Goal: Task Accomplishment & Management: Manage account settings

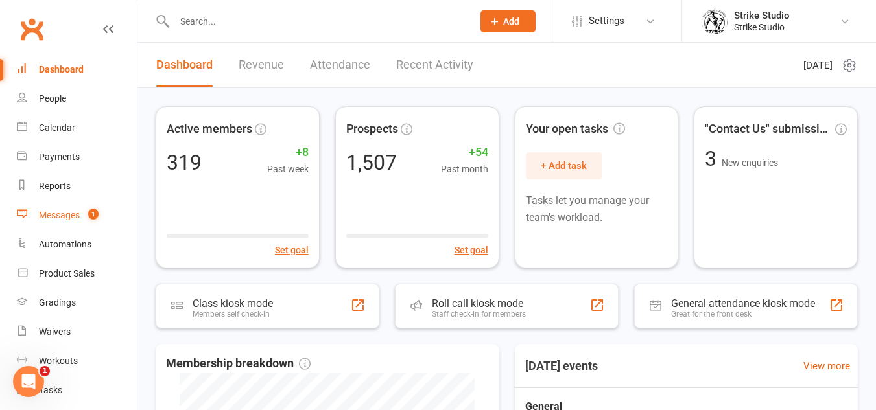
click at [86, 216] on count-badge "1" at bounding box center [90, 215] width 17 height 10
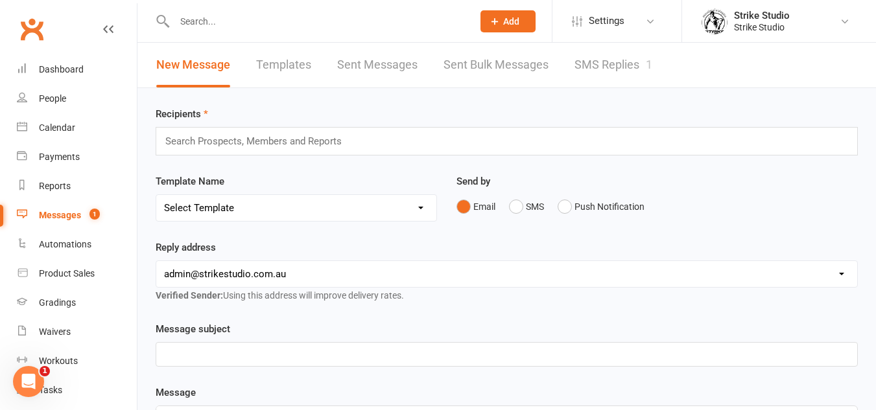
click at [228, 22] on input "text" at bounding box center [316, 21] width 293 height 18
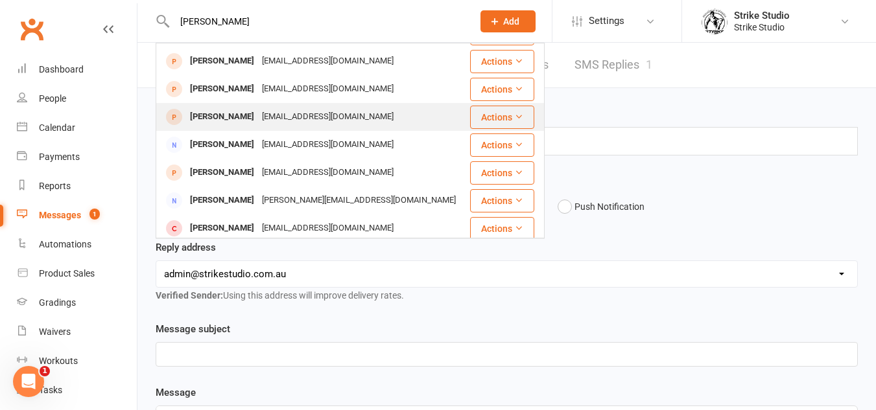
scroll to position [45, 0]
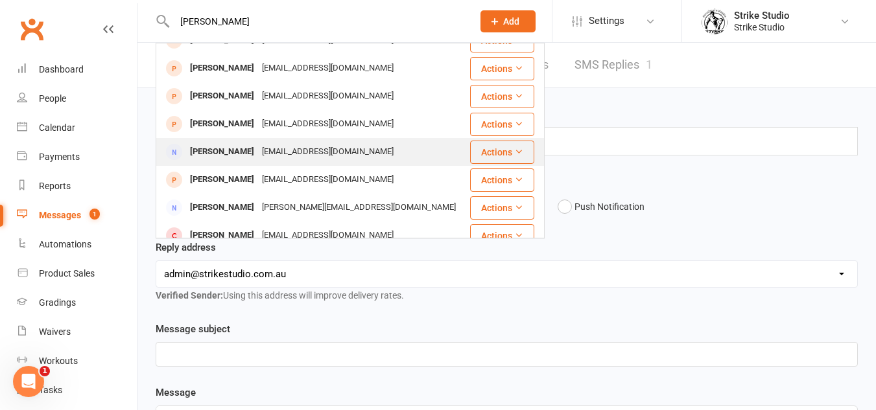
type input "[PERSON_NAME]"
click at [290, 152] on div "[EMAIL_ADDRESS][DOMAIN_NAME]" at bounding box center [327, 152] width 139 height 19
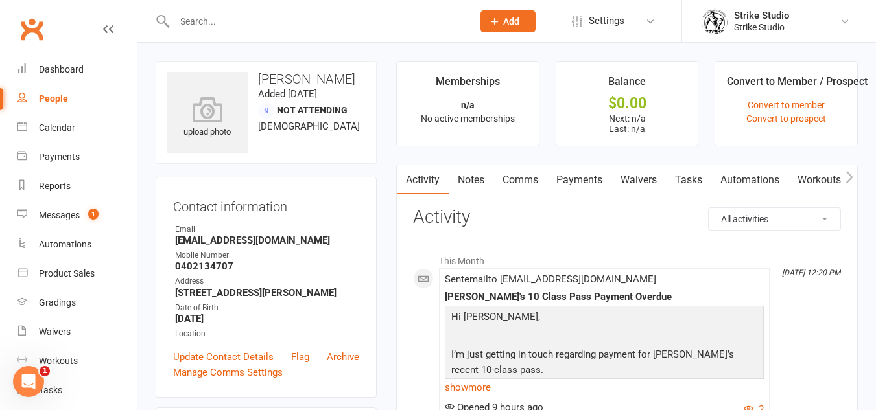
click at [489, 178] on link "Notes" at bounding box center [471, 180] width 45 height 30
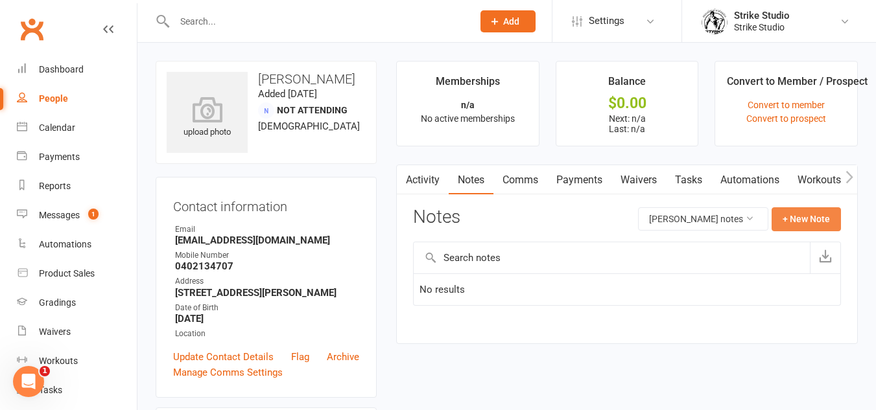
click at [809, 229] on button "+ New Note" at bounding box center [805, 218] width 69 height 23
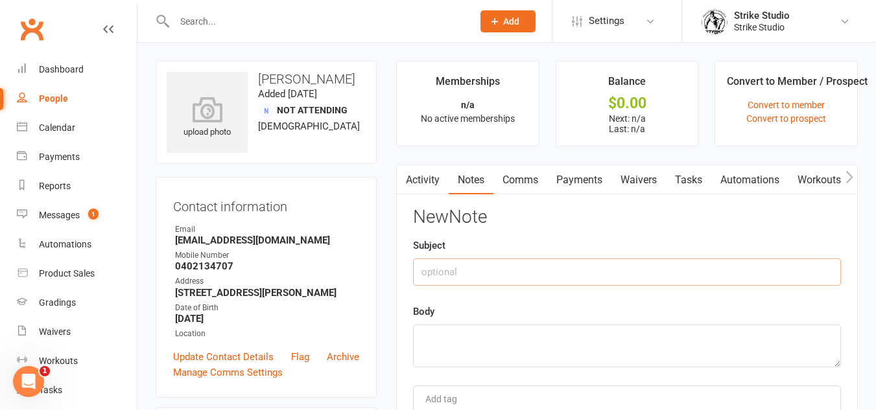
click at [539, 261] on input "text" at bounding box center [627, 272] width 428 height 27
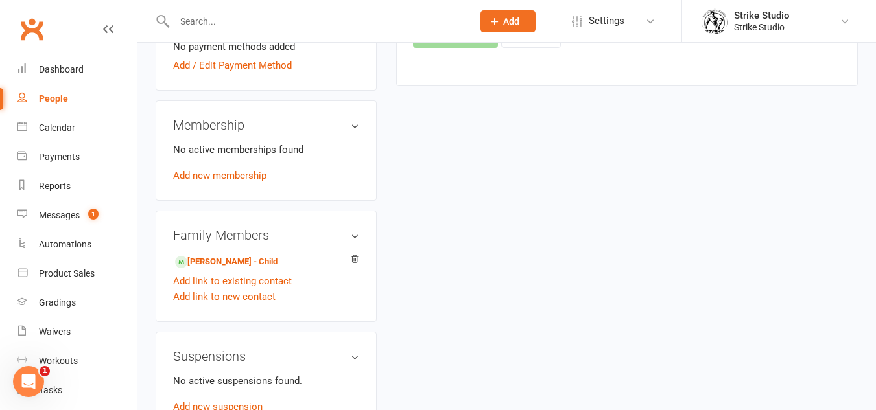
scroll to position [389, 0]
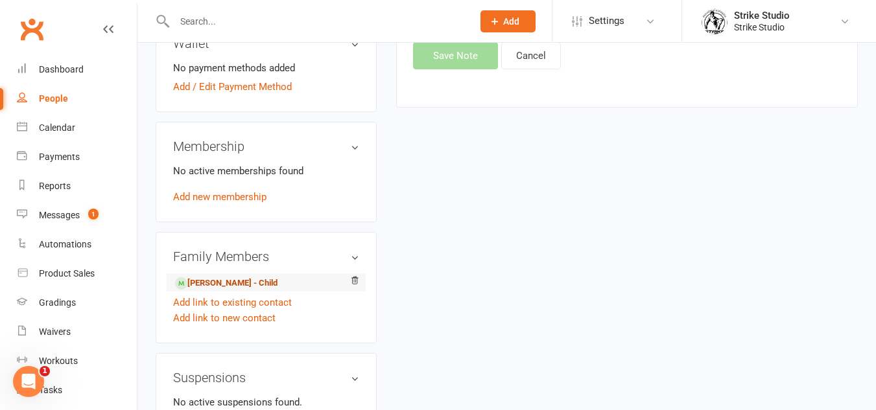
click at [235, 290] on link "[PERSON_NAME] - Child" at bounding box center [226, 284] width 102 height 14
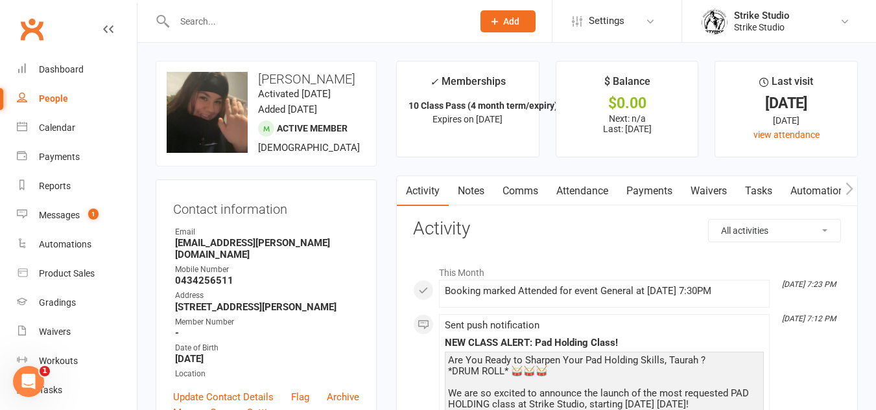
click at [479, 187] on link "Notes" at bounding box center [471, 191] width 45 height 30
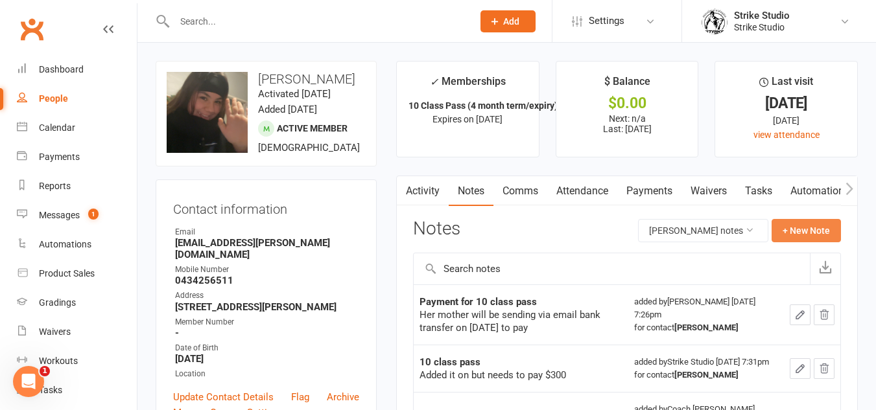
click at [819, 224] on button "+ New Note" at bounding box center [805, 230] width 69 height 23
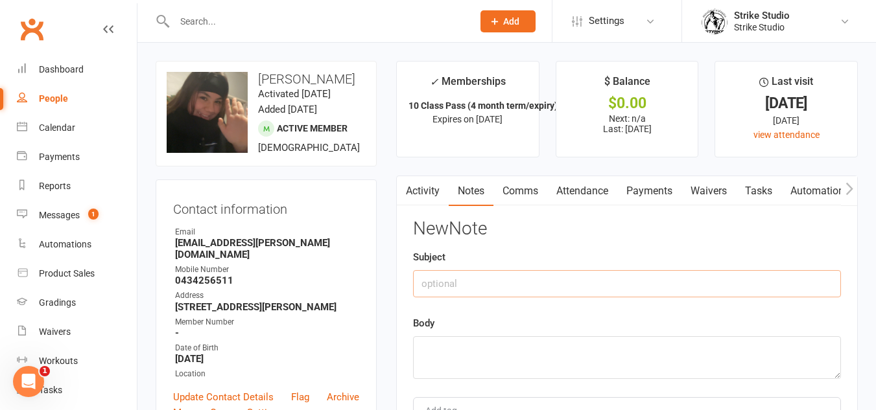
click at [637, 271] on input "text" at bounding box center [627, 283] width 428 height 27
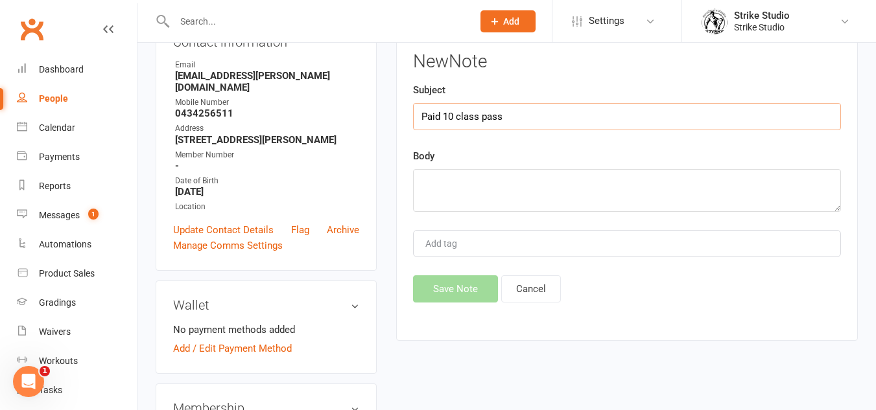
scroll to position [194, 0]
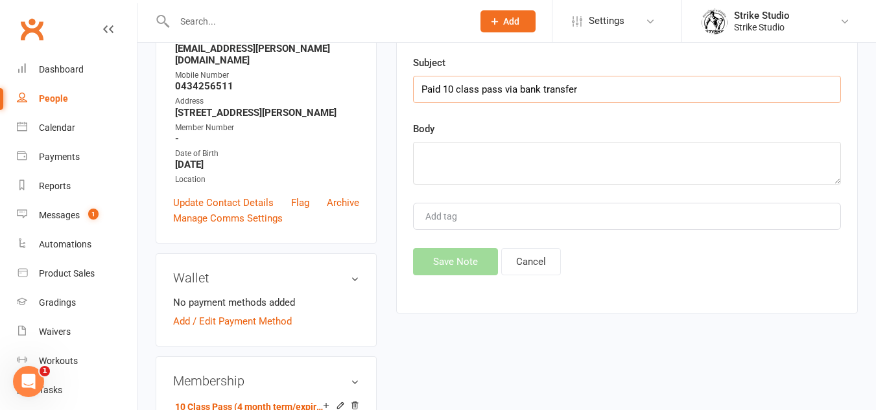
drag, startPoint x: 579, startPoint y: 89, endPoint x: 507, endPoint y: 104, distance: 74.1
click at [507, 104] on div "New Note Subject Paid 10 class pass via bank transfer Body Add tag Save Note Ca…" at bounding box center [627, 150] width 428 height 251
type input "Paid 10 class pass via bank transfer"
click at [507, 104] on div "New Note Subject Paid 10 class pass via bank transfer Body Add tag Save Note Ca…" at bounding box center [627, 150] width 428 height 251
click at [530, 149] on textarea at bounding box center [627, 163] width 428 height 43
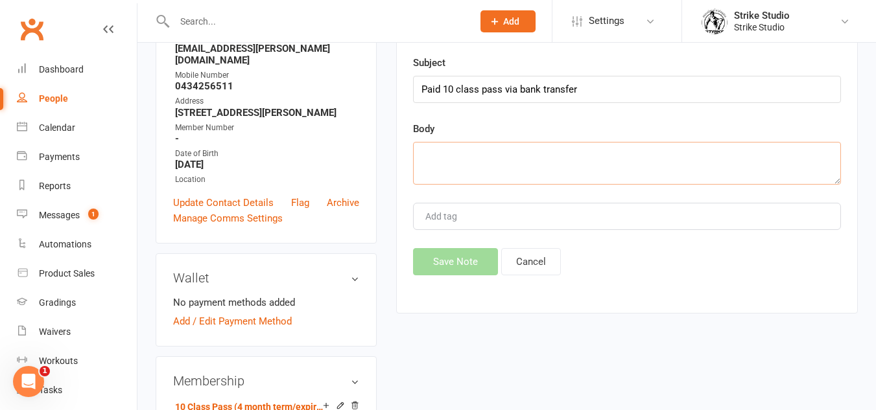
paste textarea "34.1"
type textarea "34.1"
drag, startPoint x: 500, startPoint y: 92, endPoint x: 703, endPoint y: 79, distance: 203.3
click at [703, 79] on input "Paid 10 class pass via bank transfer" at bounding box center [627, 89] width 428 height 27
type input "Paid 10 class pass"
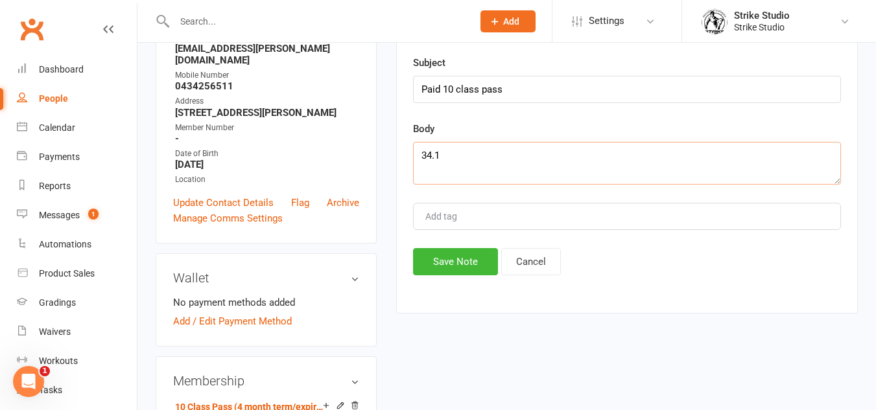
drag, startPoint x: 550, startPoint y: 177, endPoint x: 238, endPoint y: 155, distance: 312.5
paste textarea "via bank transfer"
type textarea "via bank transfer"
click at [456, 257] on button "Save Note" at bounding box center [455, 261] width 85 height 27
